Goal: Task Accomplishment & Management: Manage account settings

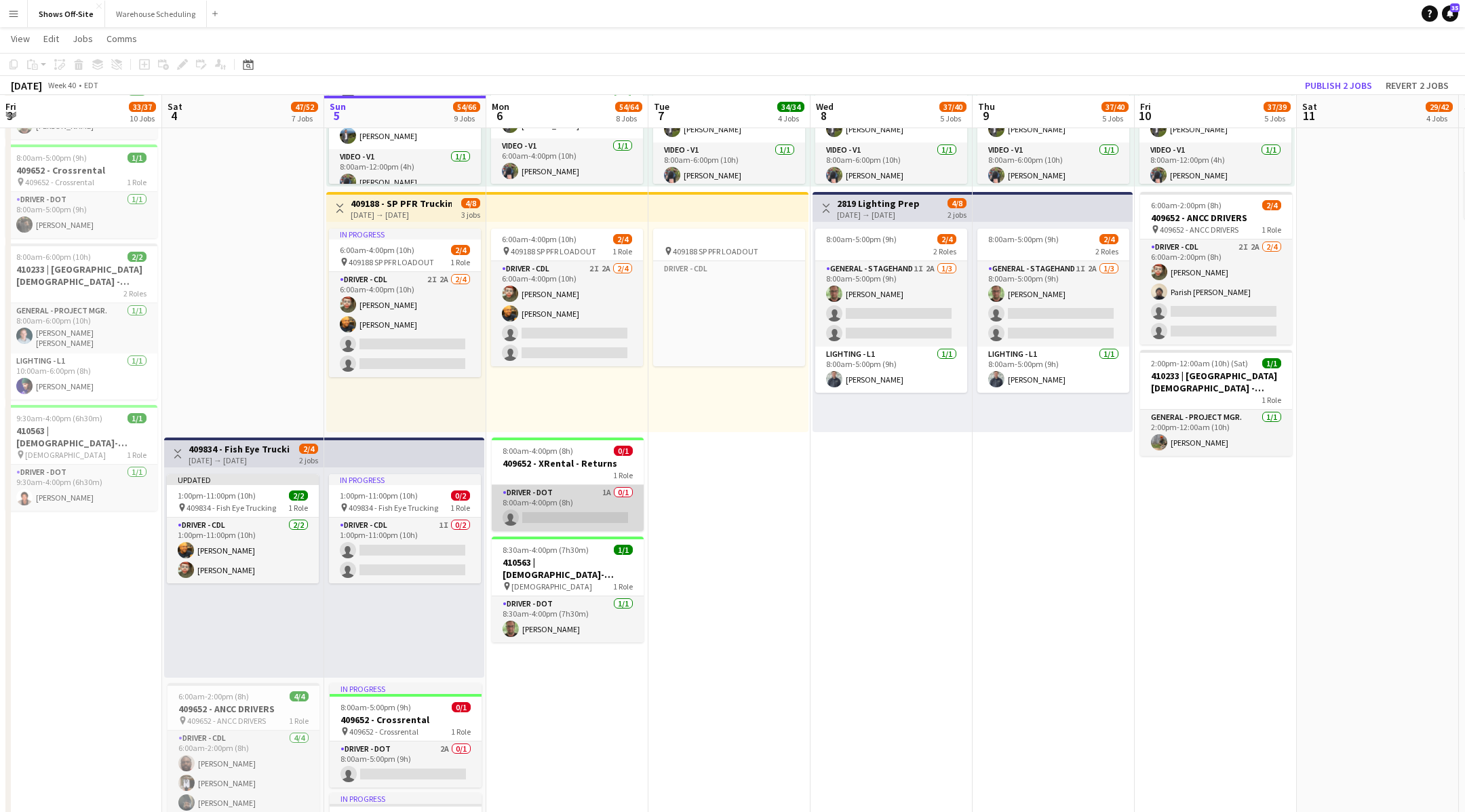
click at [612, 505] on app-card-role "Driver - DOT 1A 0/1 8:00am-4:00pm (8h) single-neutral-actions" at bounding box center [567, 507] width 152 height 46
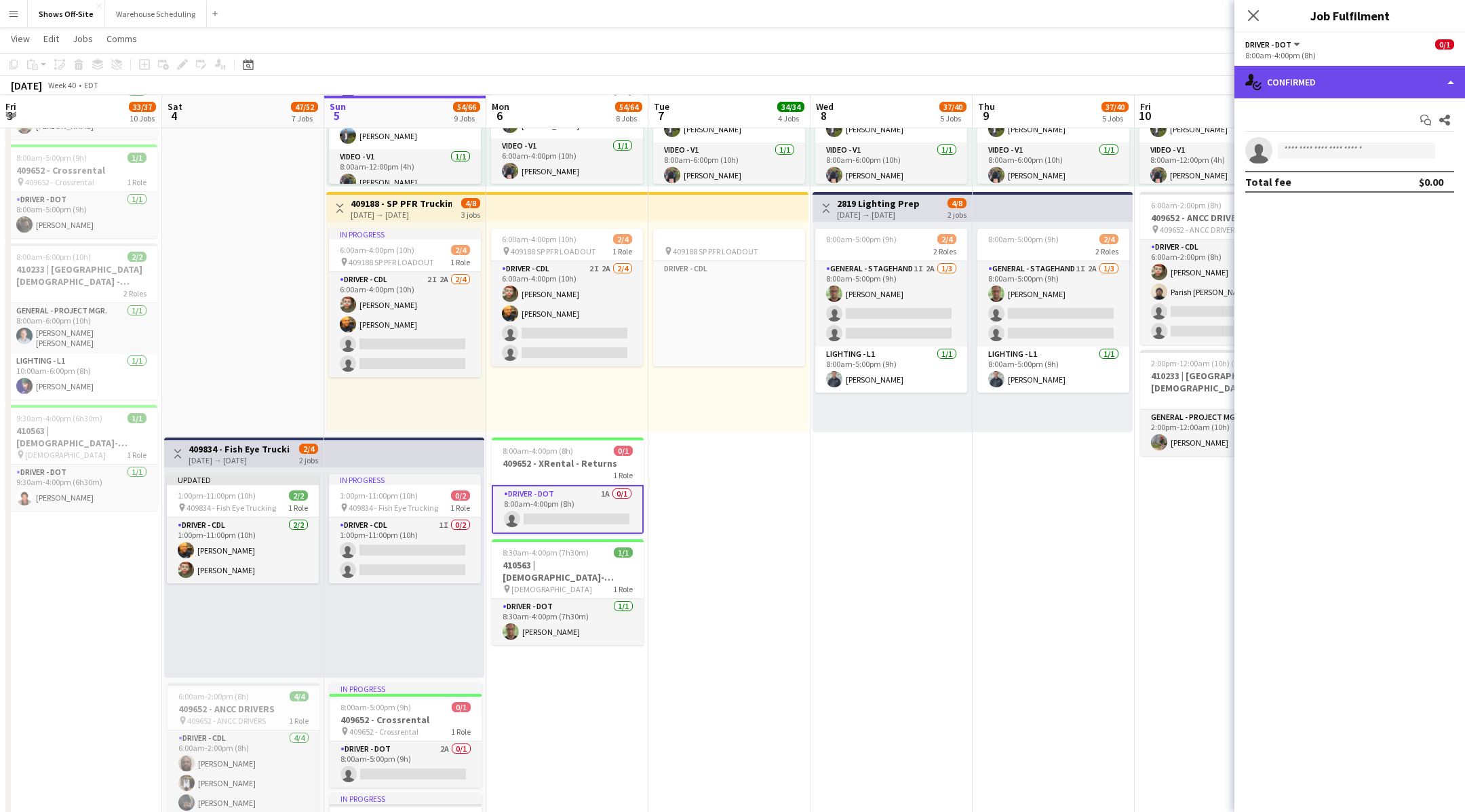
click at [1384, 79] on div "single-neutral-actions-check-2 Confirmed" at bounding box center [1349, 81] width 230 height 32
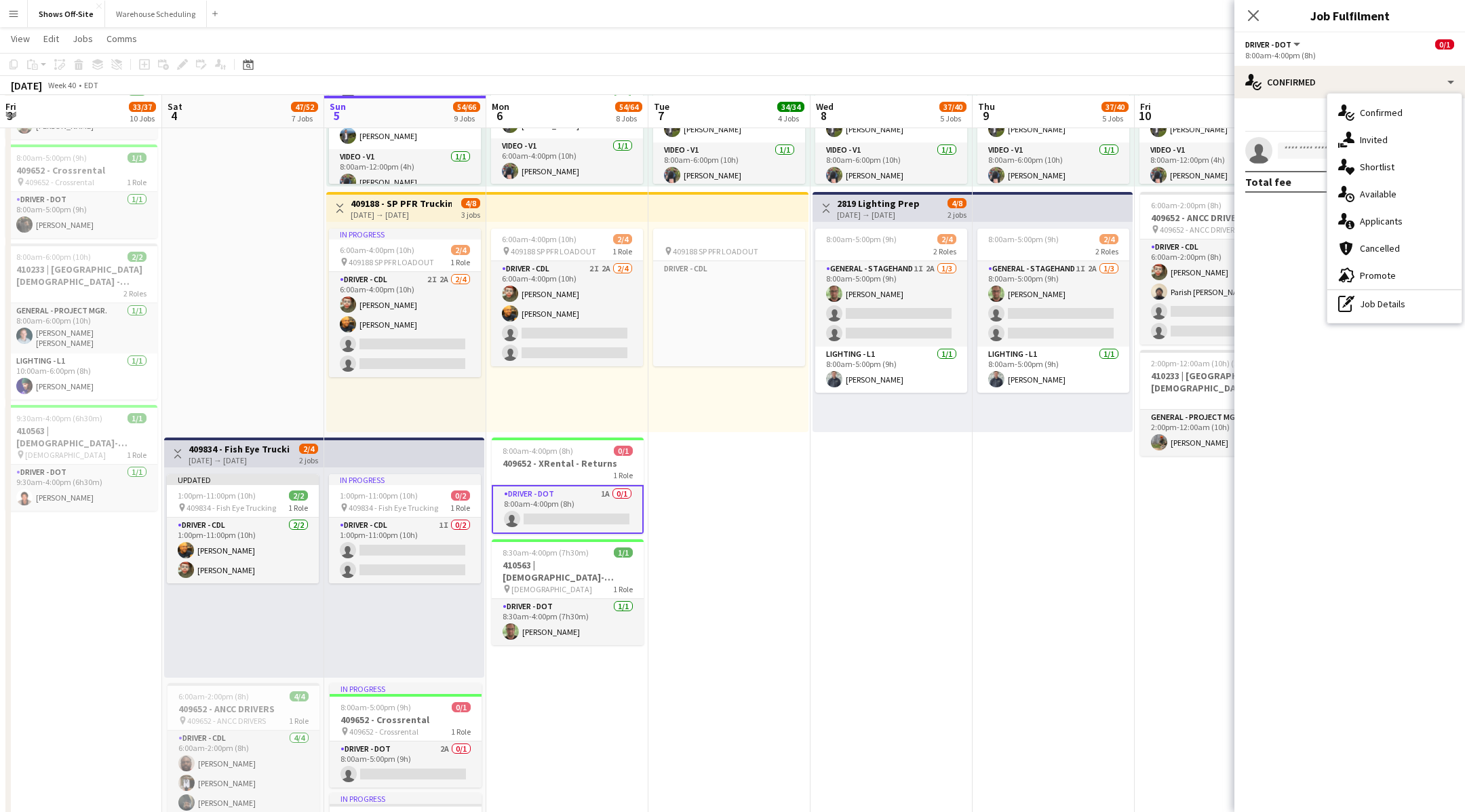
click at [1244, 314] on mat-expansion-panel "check Confirmed Start chat Share single-neutral-actions Total fee $0.00" at bounding box center [1349, 455] width 230 height 713
click at [238, 227] on app-date-cell "8:00am-6:00pm (10h) 11/11 pin GWCC [PERSON_NAME] 7 Roles Audio - A1 [DATE] 8:00…" at bounding box center [243, 146] width 162 height 1884
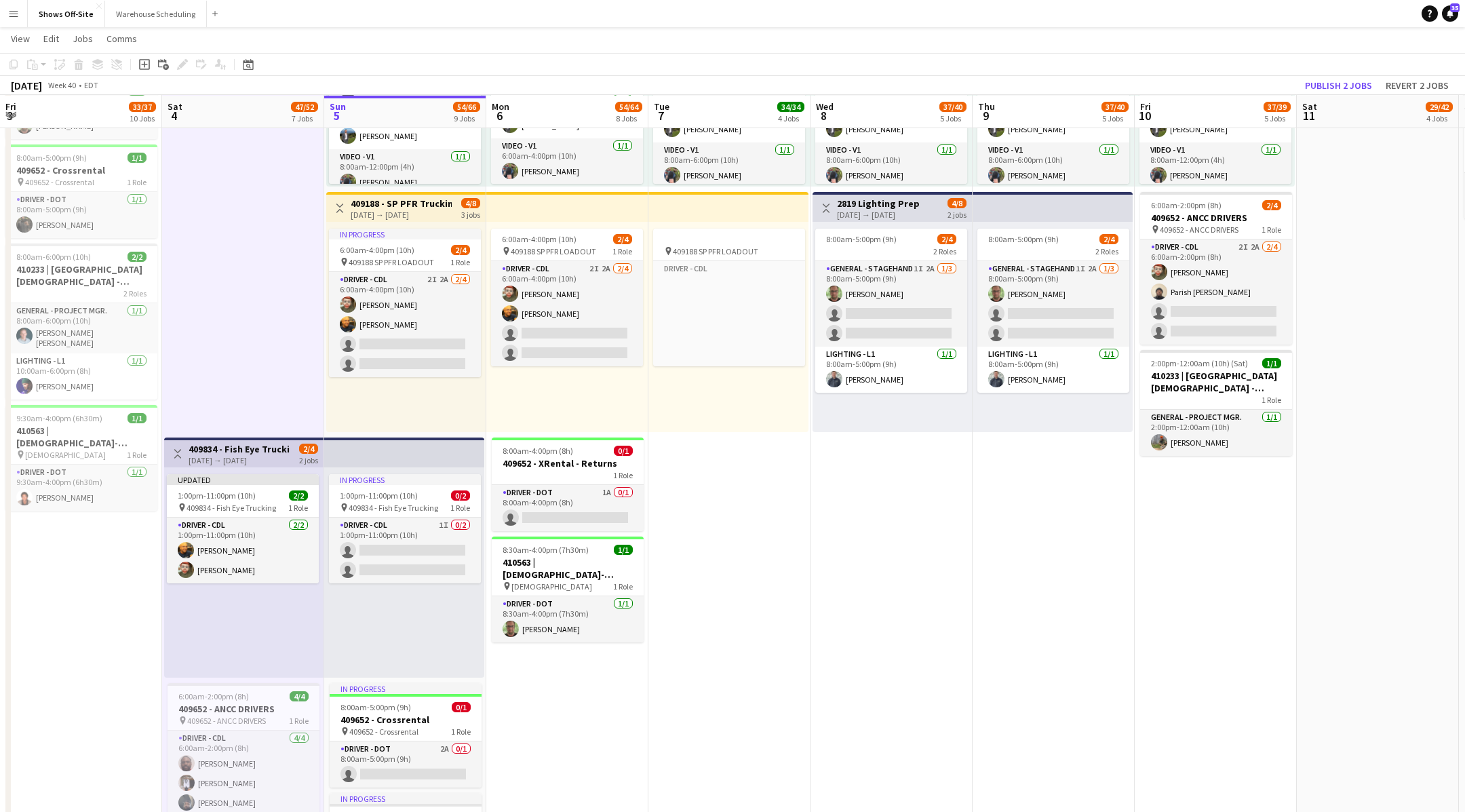
click at [346, 7] on app-navbar "Menu Boards Boards Boards All jobs Status Workforce Workforce My Workforce Recr…" at bounding box center [732, 13] width 1465 height 27
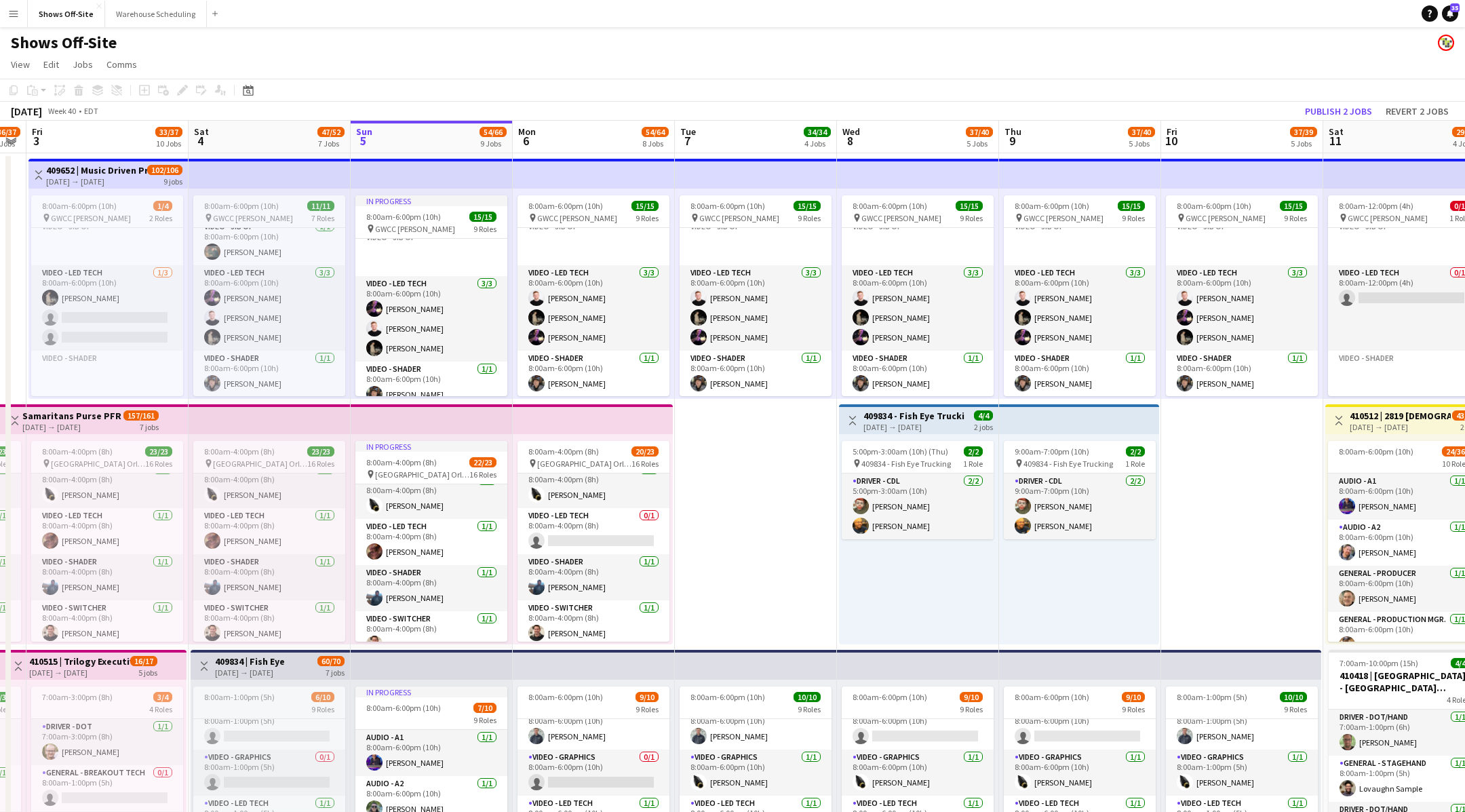
click at [11, 10] on app-icon "Menu" at bounding box center [14, 14] width 11 height 11
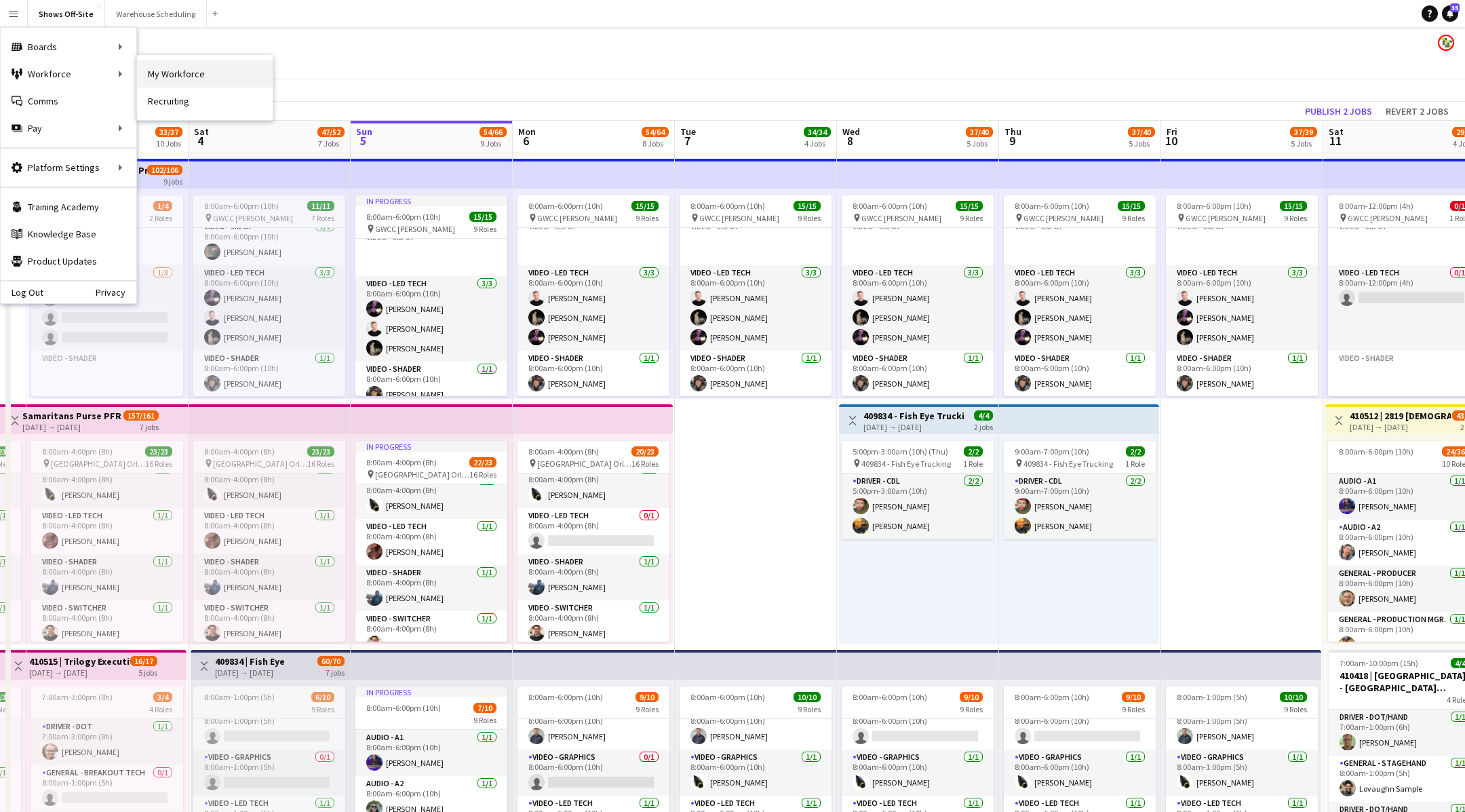
click at [200, 79] on link "My Workforce" at bounding box center [205, 74] width 136 height 27
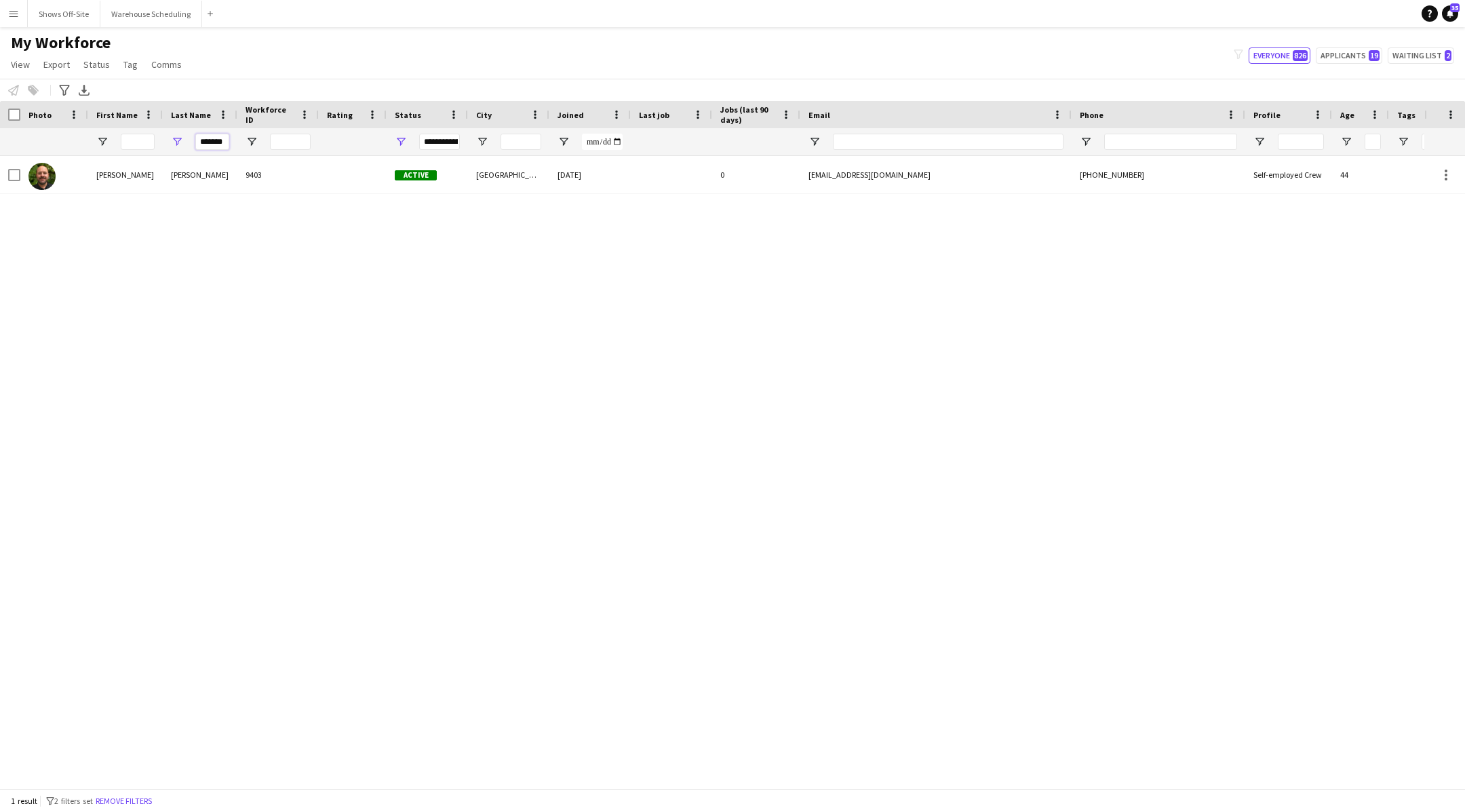
click at [224, 145] on input "*******" at bounding box center [212, 142] width 34 height 17
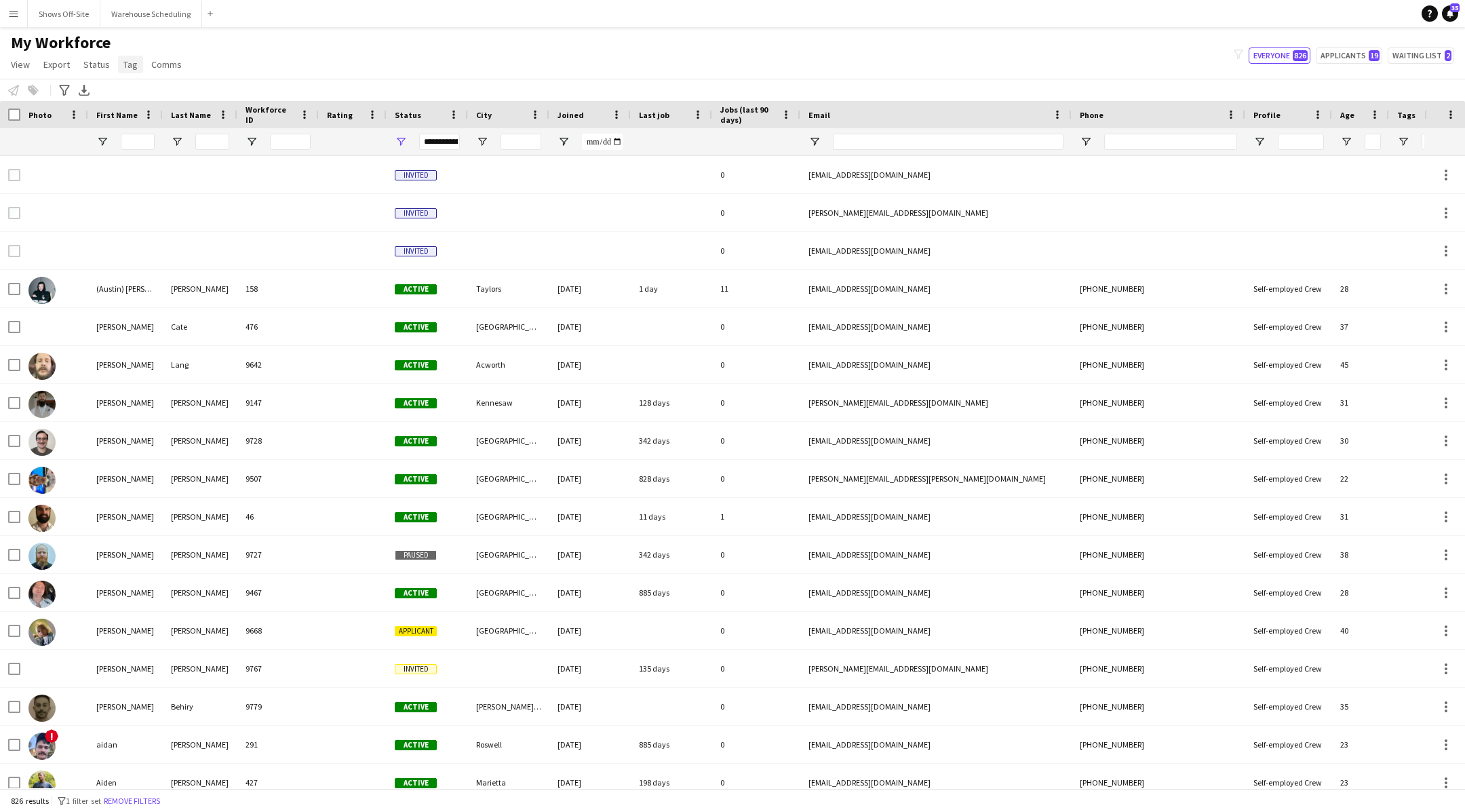
click at [128, 63] on span "Tag" at bounding box center [130, 65] width 14 height 12
click at [540, 67] on div "My Workforce View Views Default view New view Update view Delete view Edit name…" at bounding box center [732, 55] width 1465 height 46
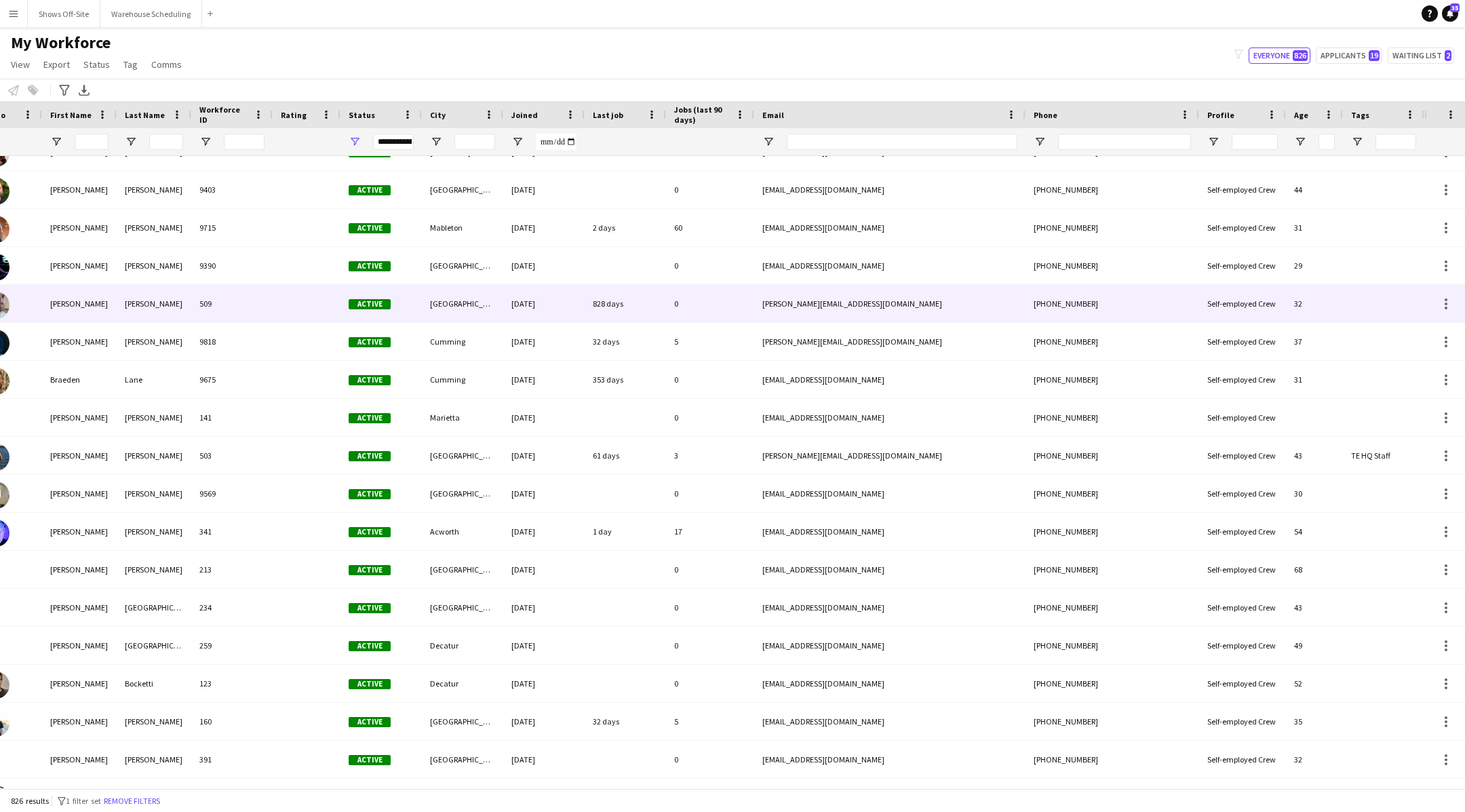
scroll to position [1882, 0]
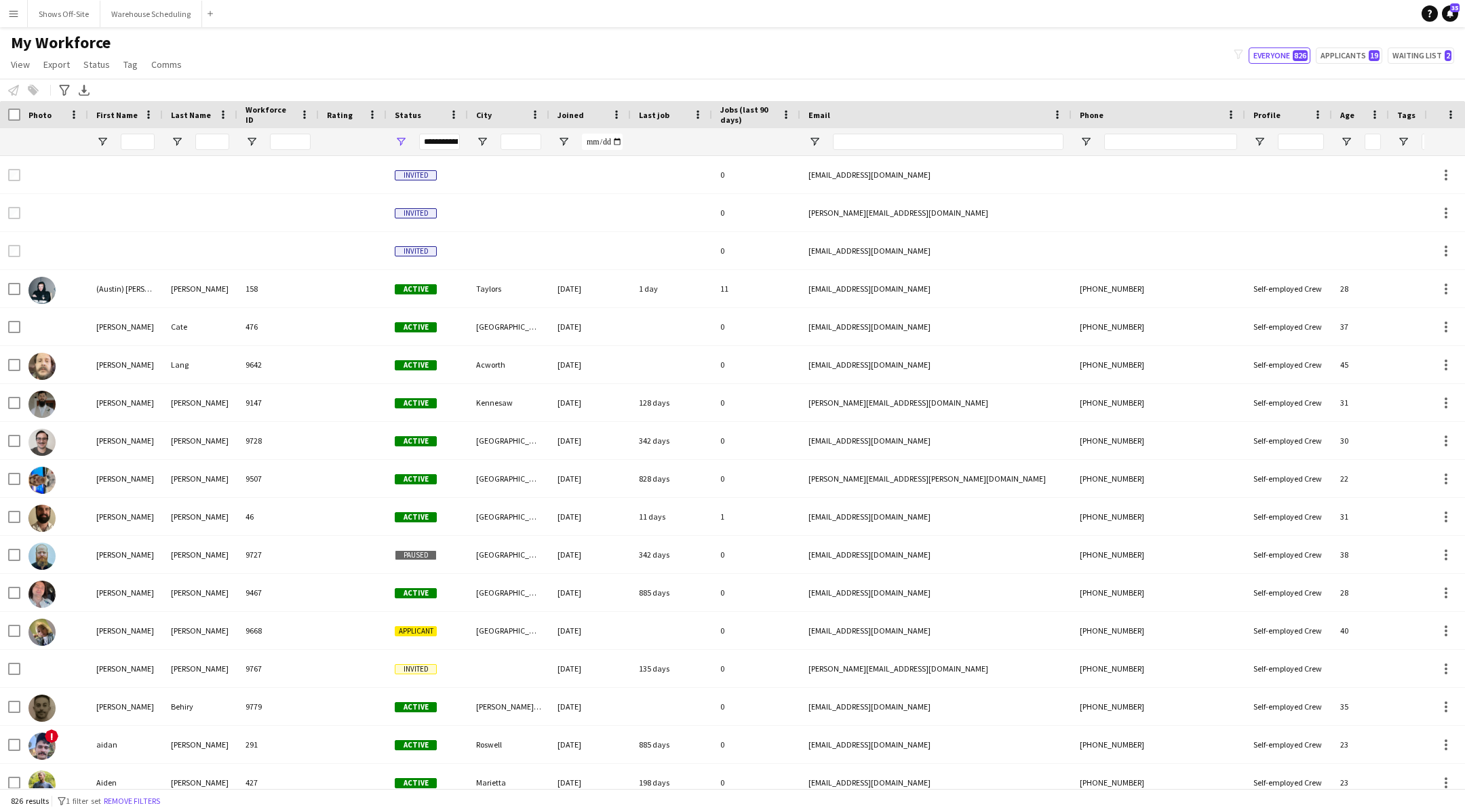
click at [738, 115] on span "Jobs (last 90 days)" at bounding box center [748, 115] width 56 height 21
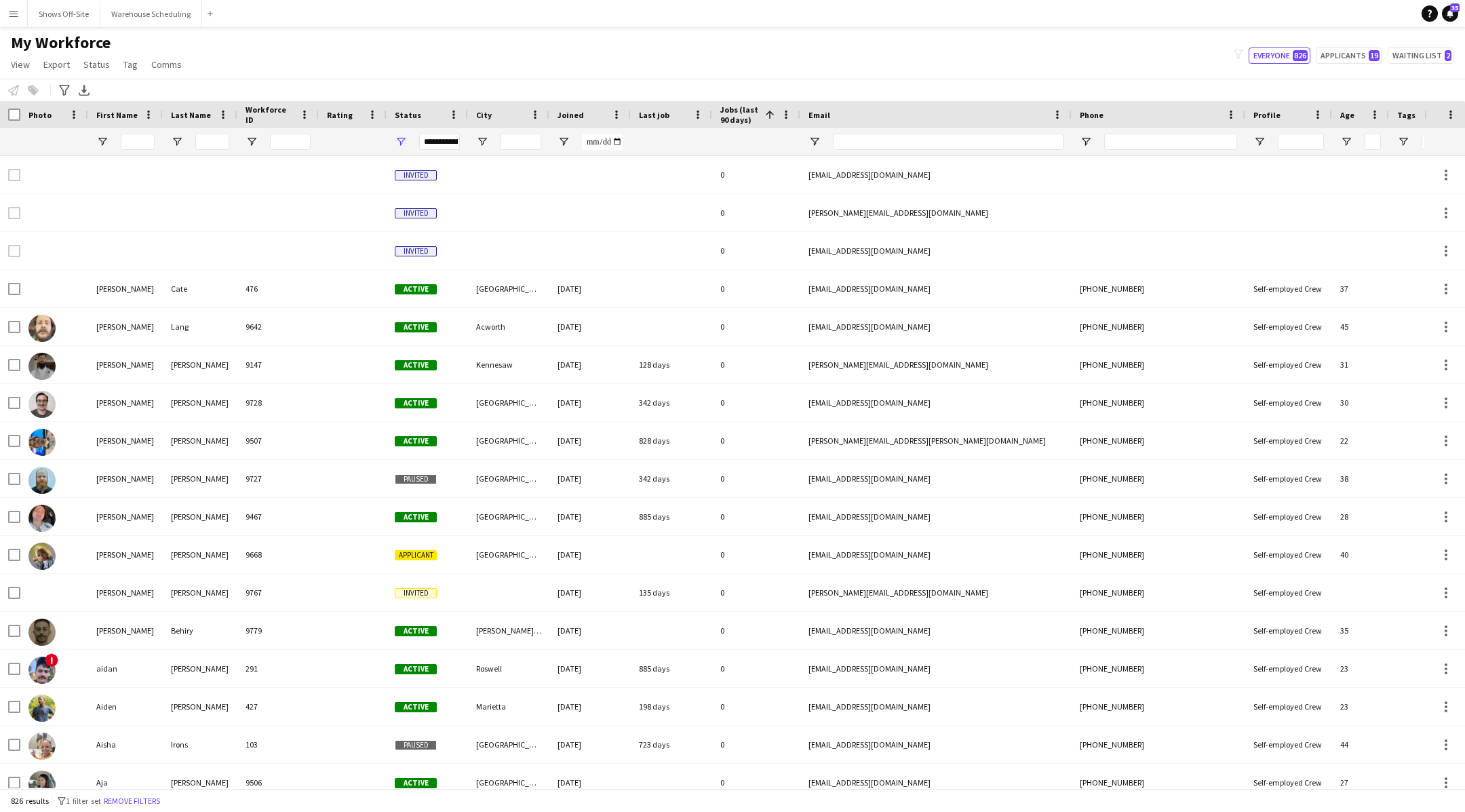
click at [738, 115] on span "Jobs (last 90 days)" at bounding box center [740, 115] width 39 height 21
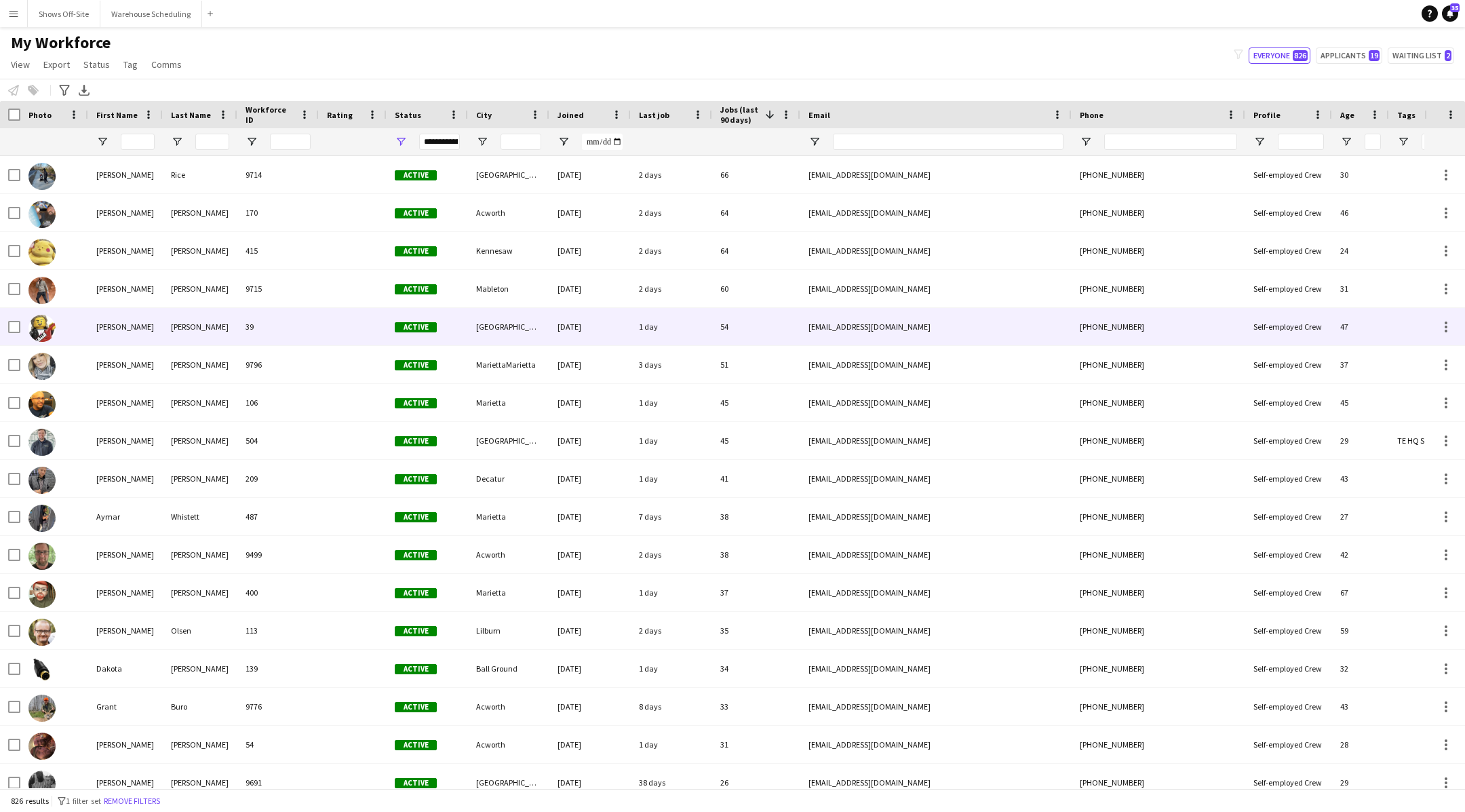
click at [357, 335] on div at bounding box center [352, 327] width 68 height 37
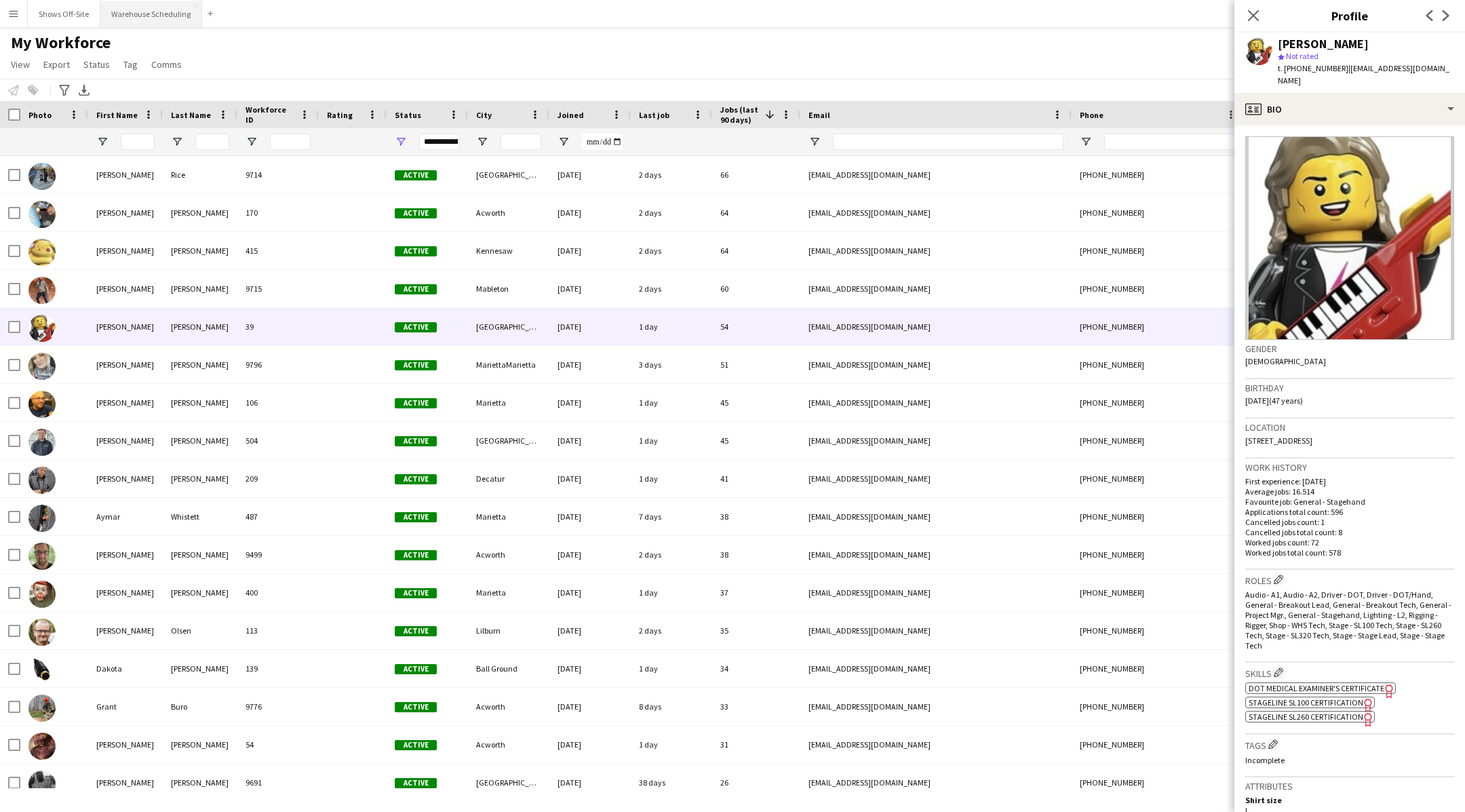
click at [156, 8] on button "Warehouse Scheduling Close" at bounding box center [152, 14] width 102 height 26
